Goal: Task Accomplishment & Management: Manage account settings

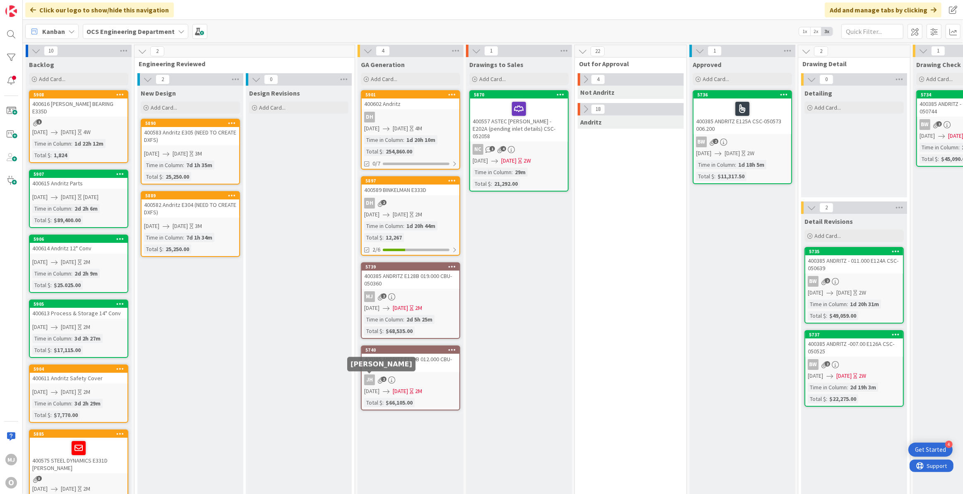
click at [367, 377] on div "JH" at bounding box center [369, 379] width 11 height 11
click at [428, 376] on div "JH 2" at bounding box center [411, 379] width 98 height 11
click at [411, 367] on div "400385 ANDRITZ E129B 012.000 CBU- 050296" at bounding box center [411, 363] width 98 height 18
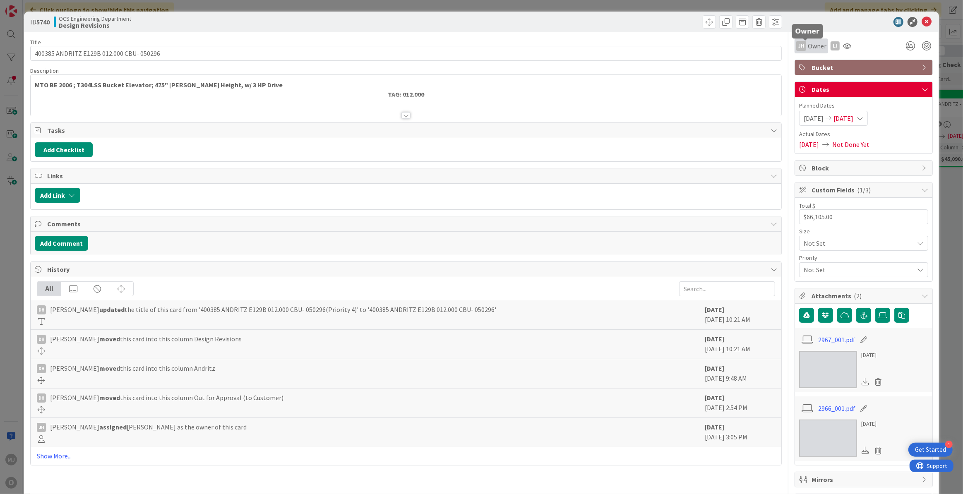
click at [808, 46] on span "Owner" at bounding box center [817, 46] width 19 height 10
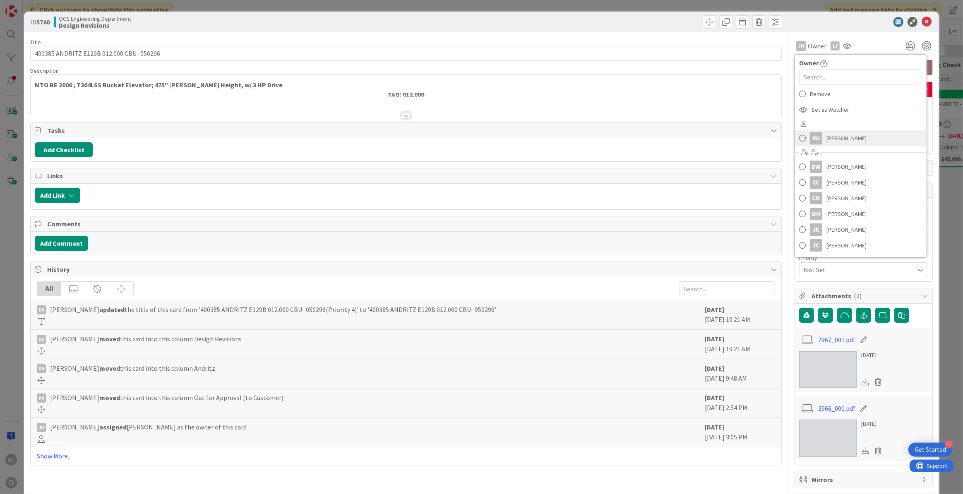
click at [826, 139] on span "Mohamad Jamil" at bounding box center [846, 138] width 40 height 12
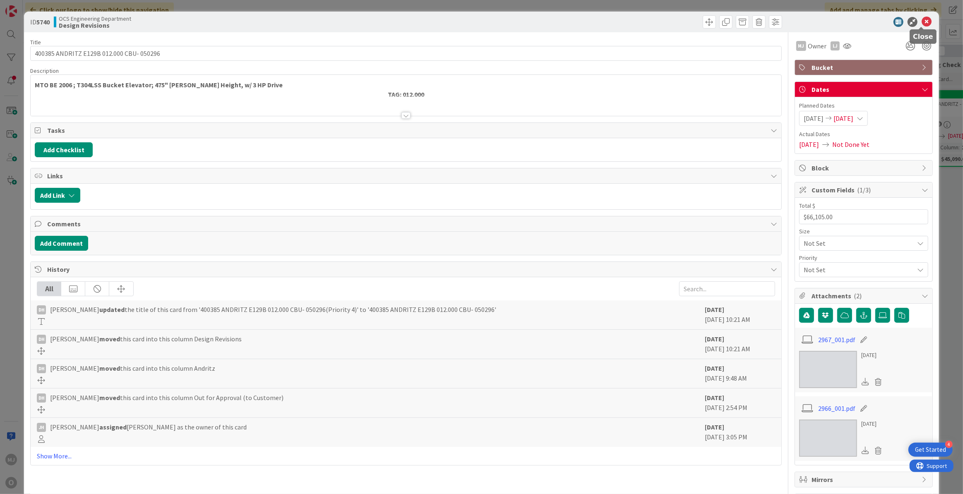
click at [921, 22] on icon at bounding box center [926, 22] width 10 height 10
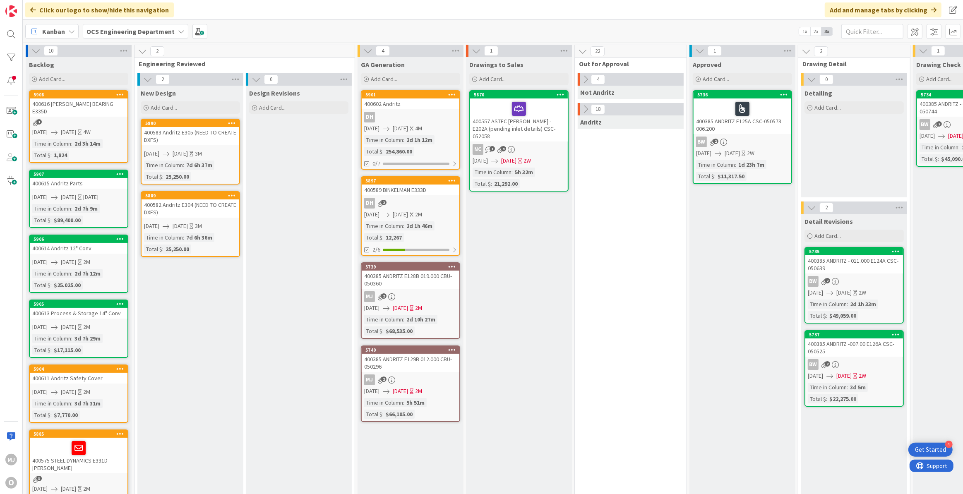
click at [292, 27] on div "Kanban OCS Engineering Department 1x 2x 3x" at bounding box center [493, 31] width 940 height 23
